Goal: Information Seeking & Learning: Learn about a topic

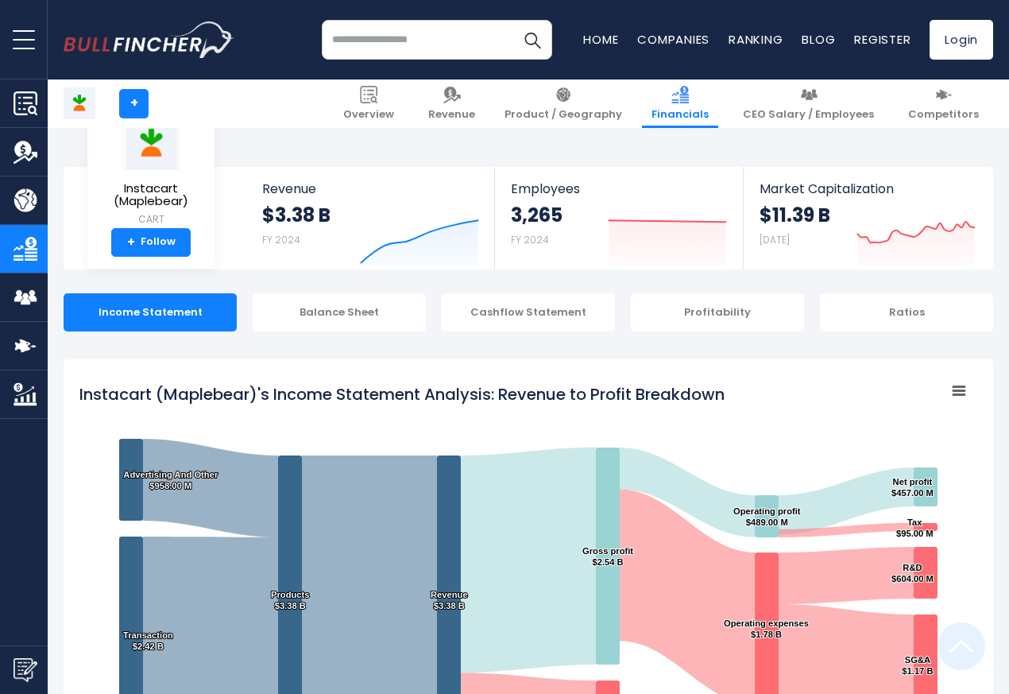
scroll to position [860, 0]
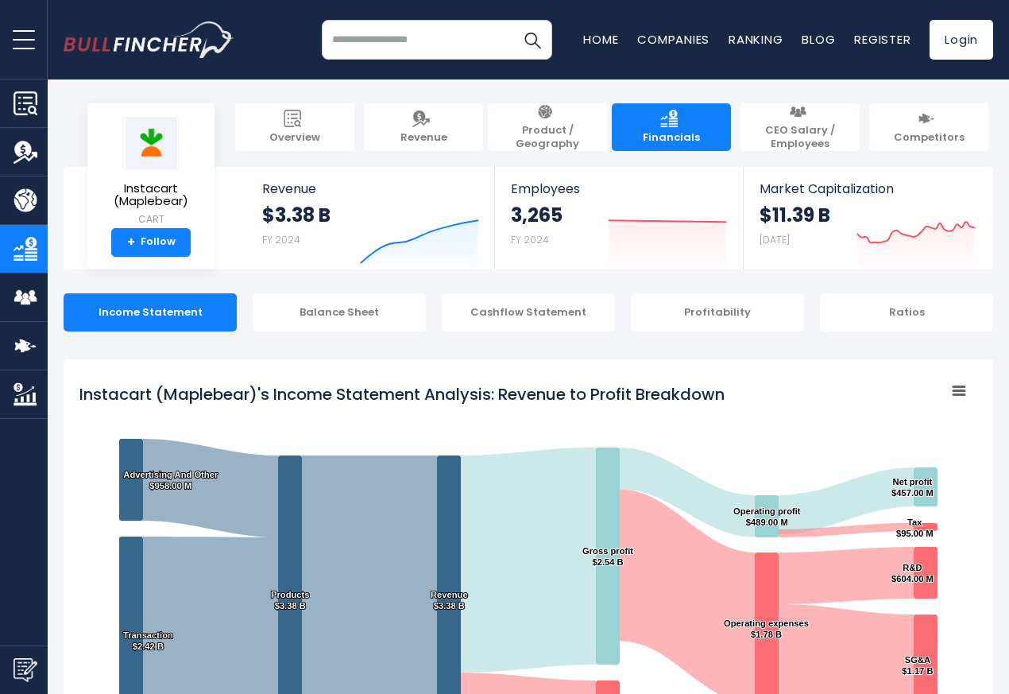
scroll to position [860, 0]
